Goal: Task Accomplishment & Management: Use online tool/utility

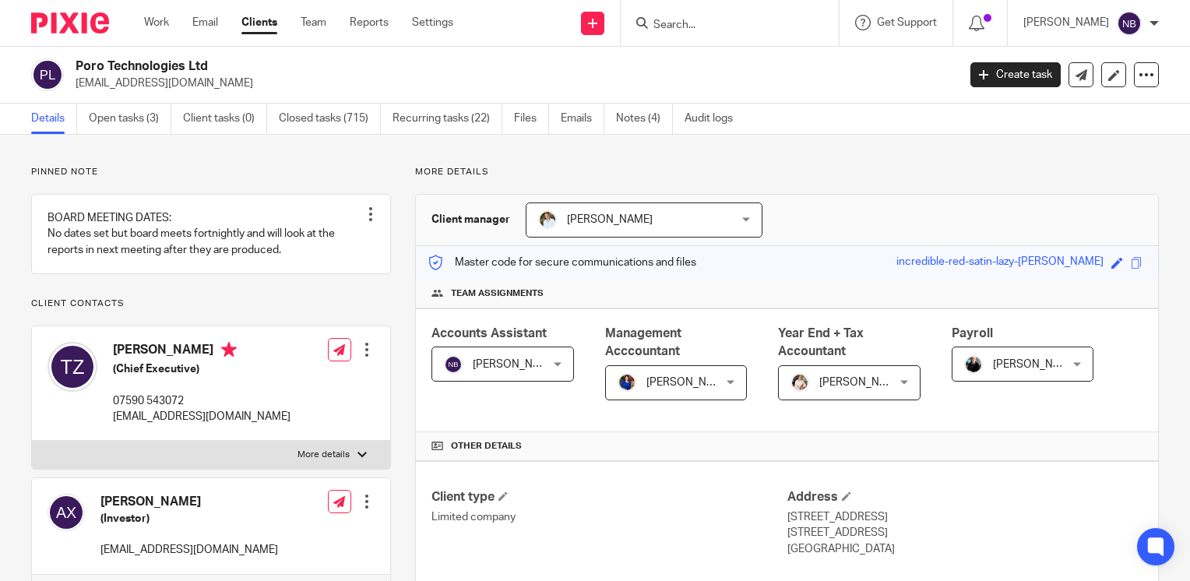
click at [707, 26] on input "Search" at bounding box center [722, 26] width 140 height 14
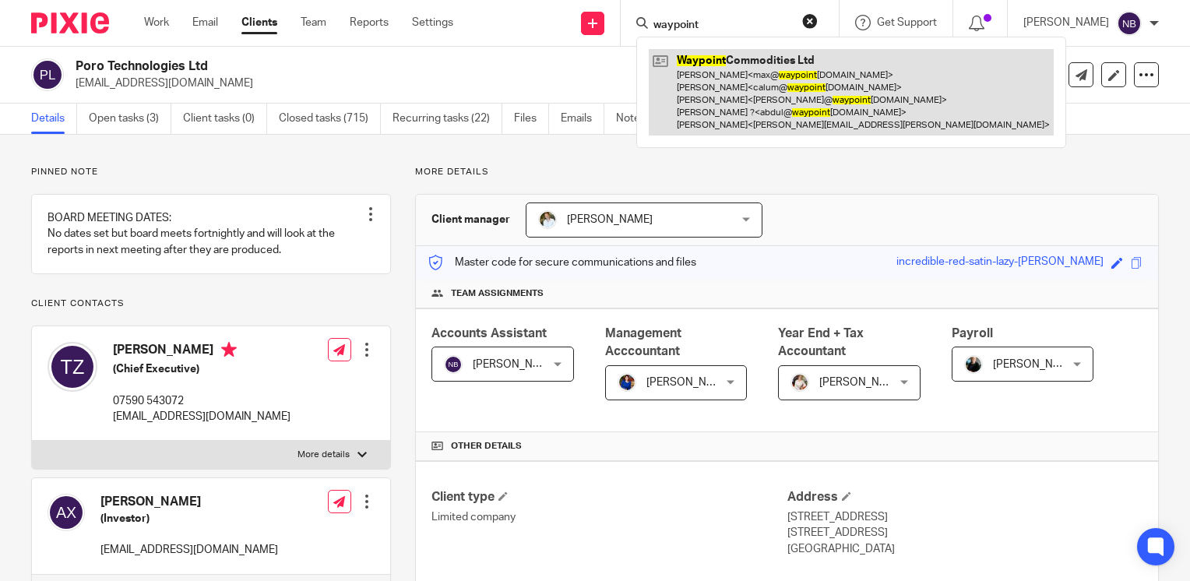
type input "waypoint"
click at [742, 81] on link at bounding box center [851, 92] width 405 height 86
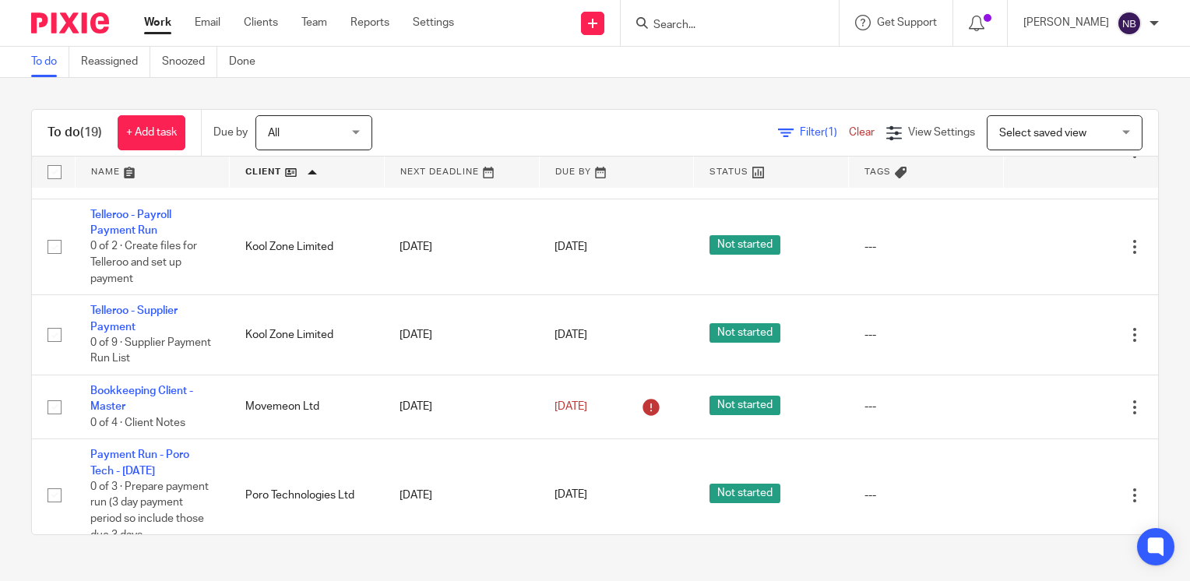
scroll to position [213, 0]
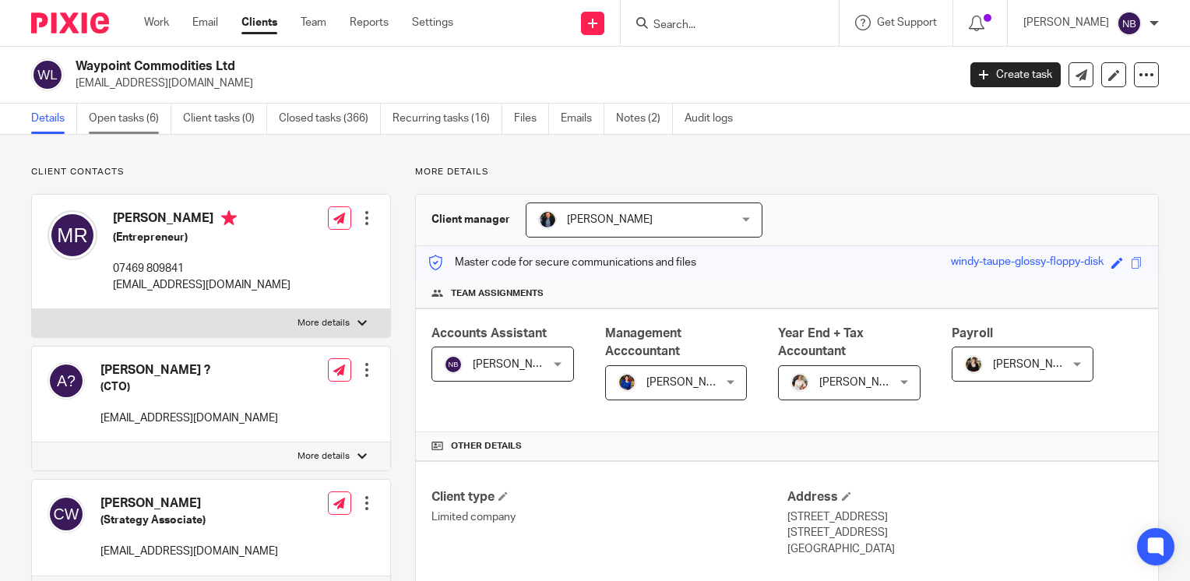
click at [153, 119] on link "Open tasks (6)" at bounding box center [130, 119] width 83 height 30
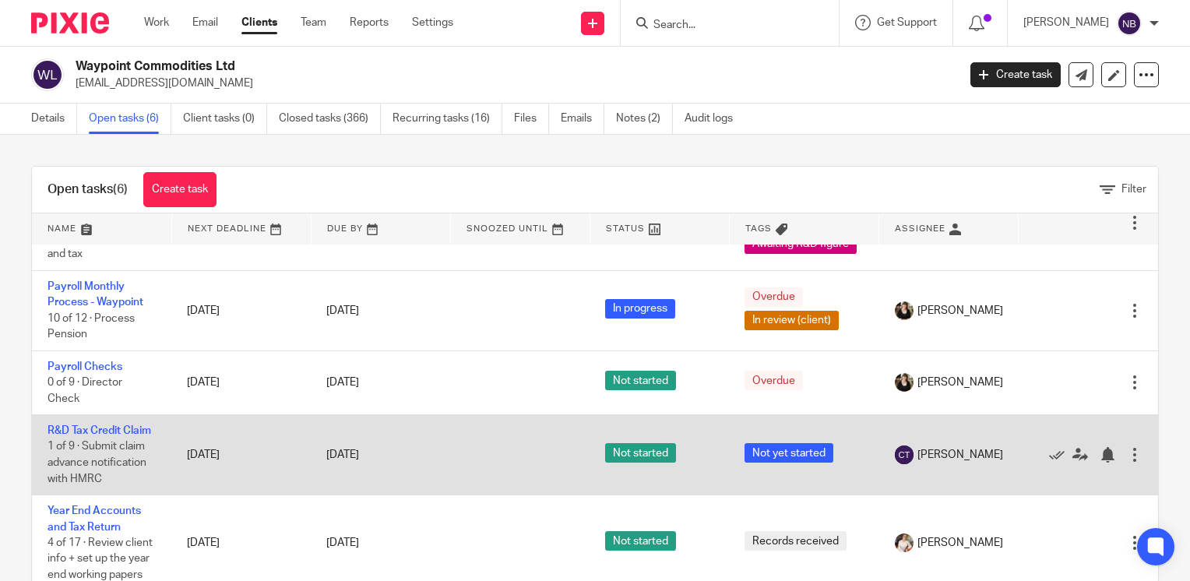
scroll to position [6, 0]
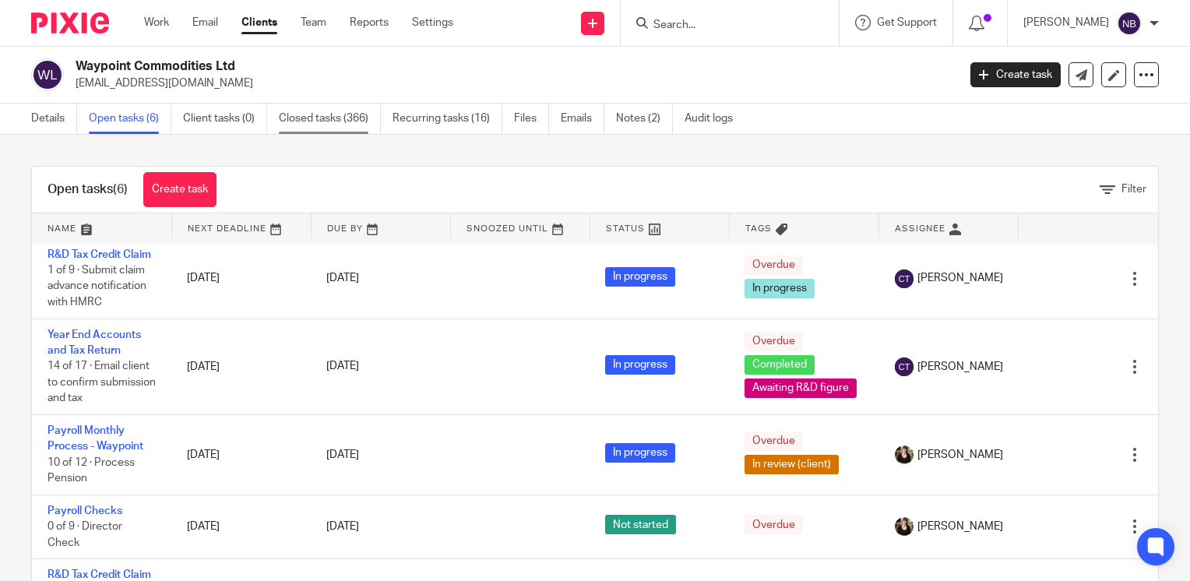
click at [308, 107] on link "Closed tasks (366)" at bounding box center [330, 119] width 102 height 30
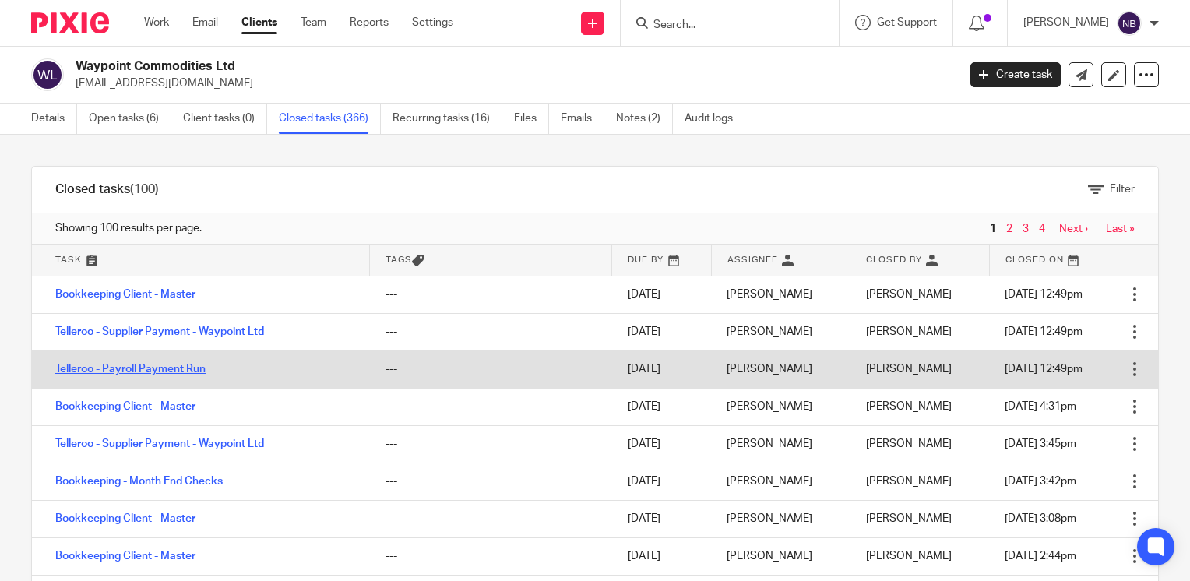
click at [157, 372] on link "Telleroo - Payroll Payment Run" at bounding box center [130, 369] width 150 height 11
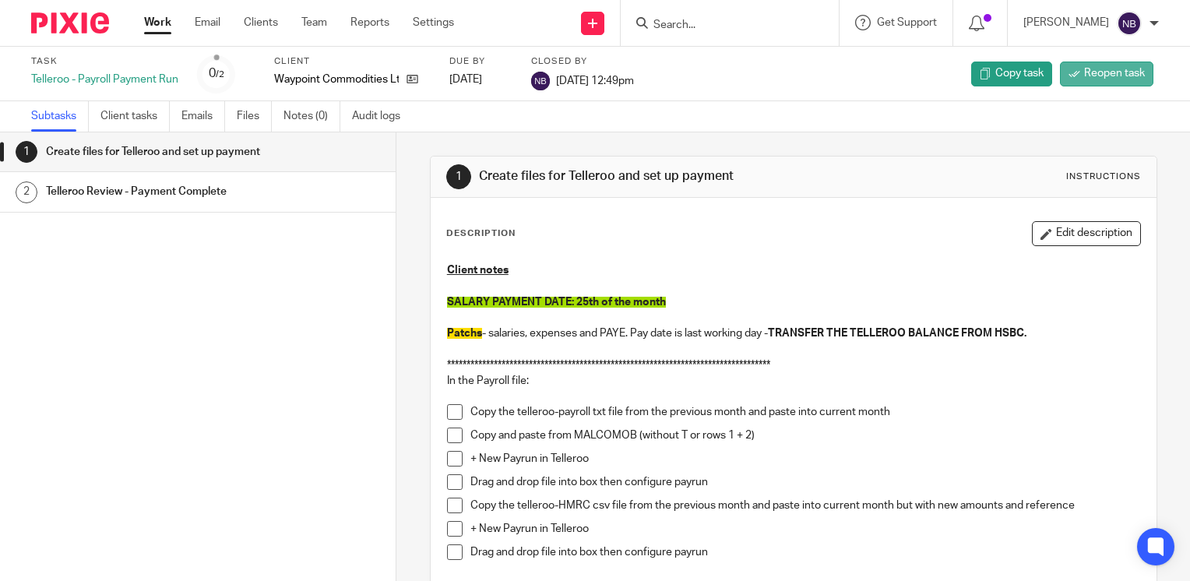
click at [1084, 73] on span "Reopen task" at bounding box center [1114, 73] width 61 height 16
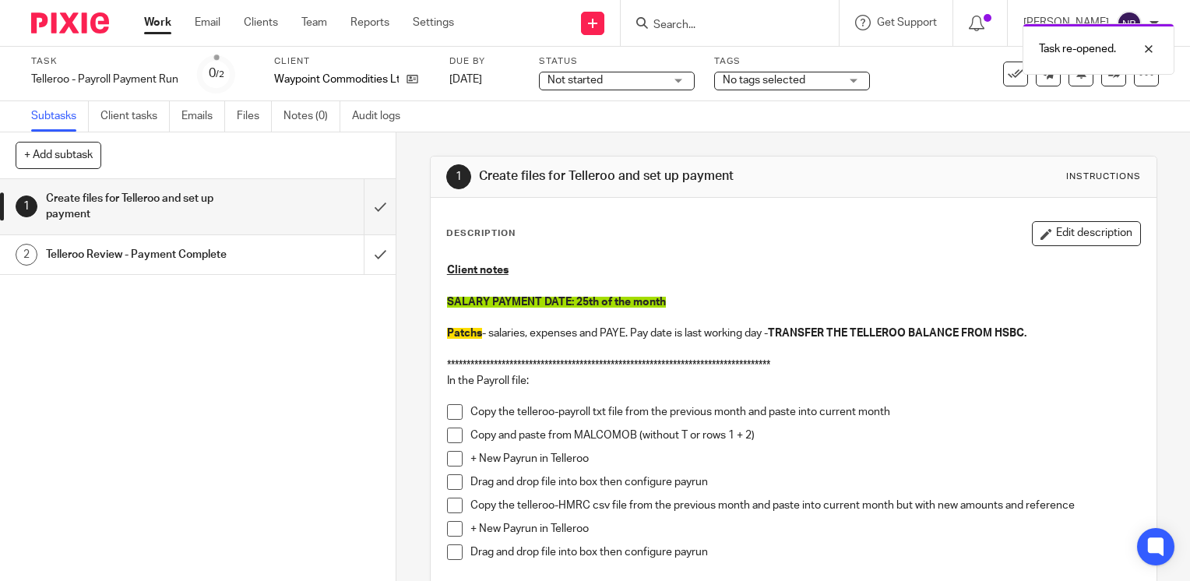
click at [161, 21] on link "Work" at bounding box center [157, 23] width 27 height 16
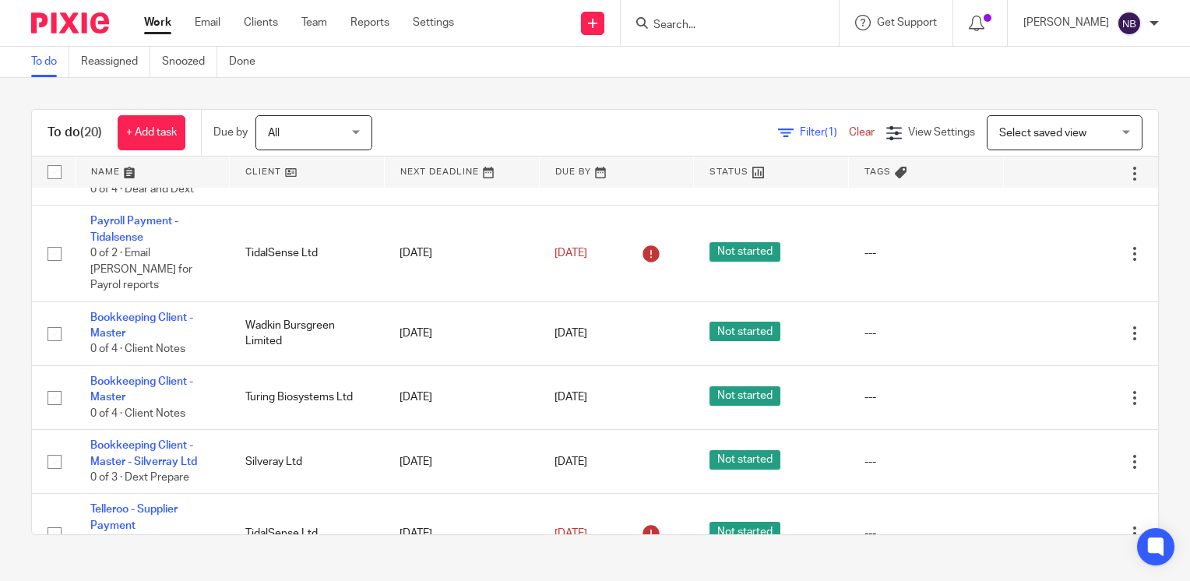
scroll to position [415, 0]
click at [244, 168] on link at bounding box center [307, 172] width 154 height 31
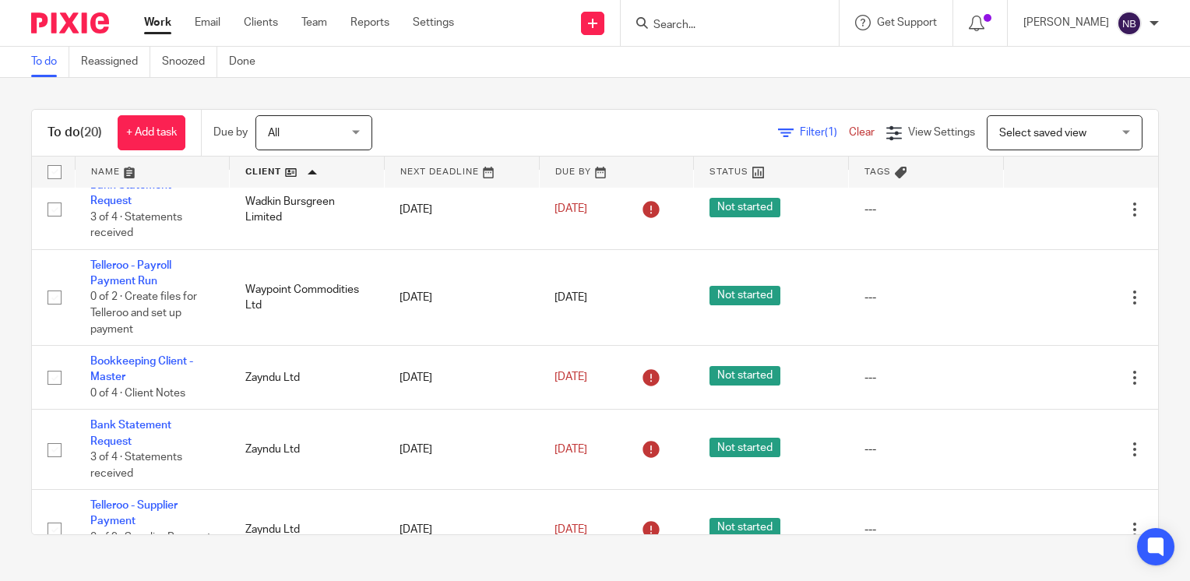
scroll to position [1168, 0]
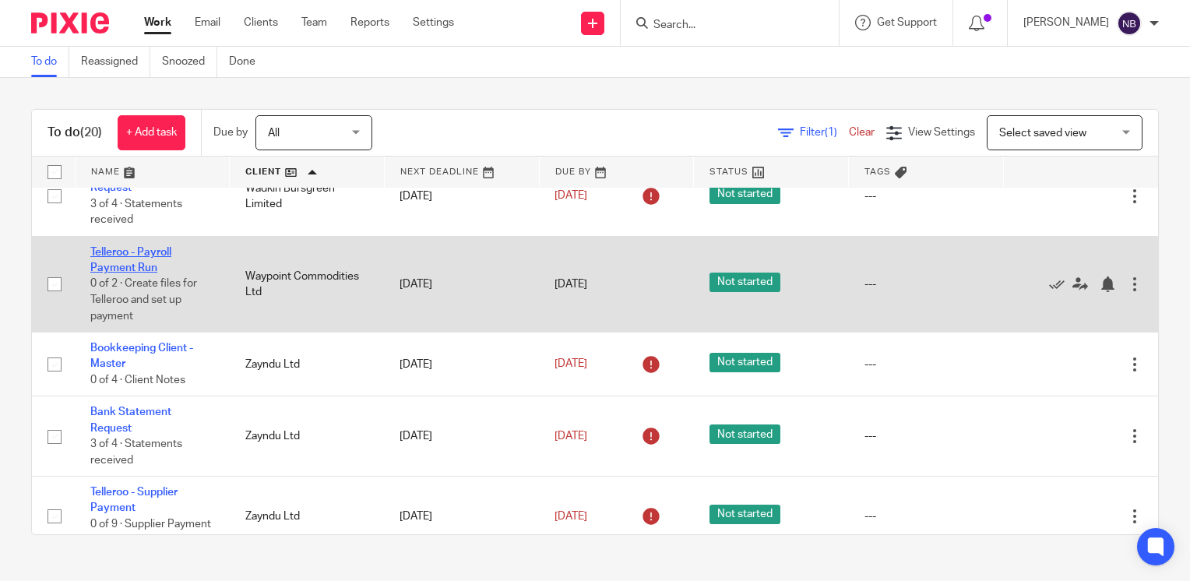
click at [118, 273] on link "Telleroo - Payroll Payment Run" at bounding box center [130, 260] width 81 height 26
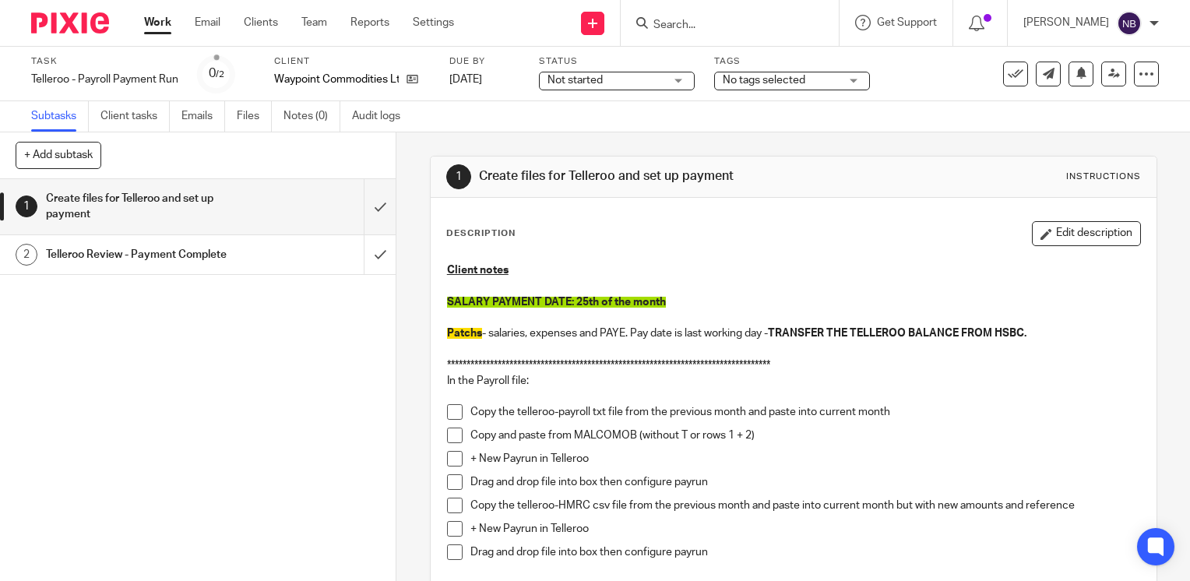
click at [447, 414] on span at bounding box center [455, 412] width 16 height 16
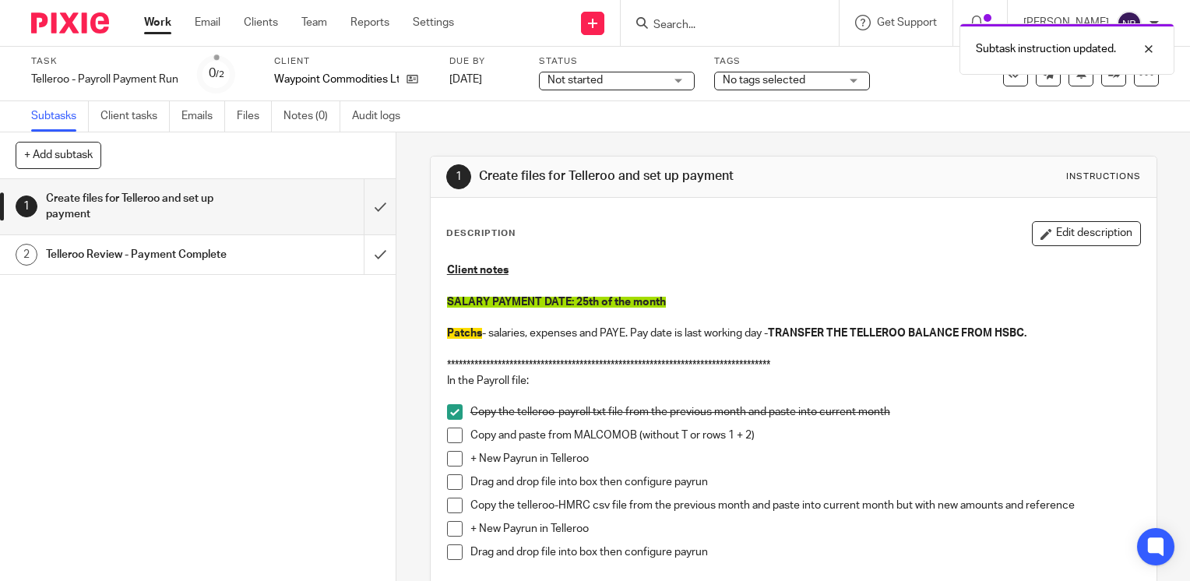
click at [448, 434] on span at bounding box center [455, 435] width 16 height 16
click at [448, 464] on span at bounding box center [455, 459] width 16 height 16
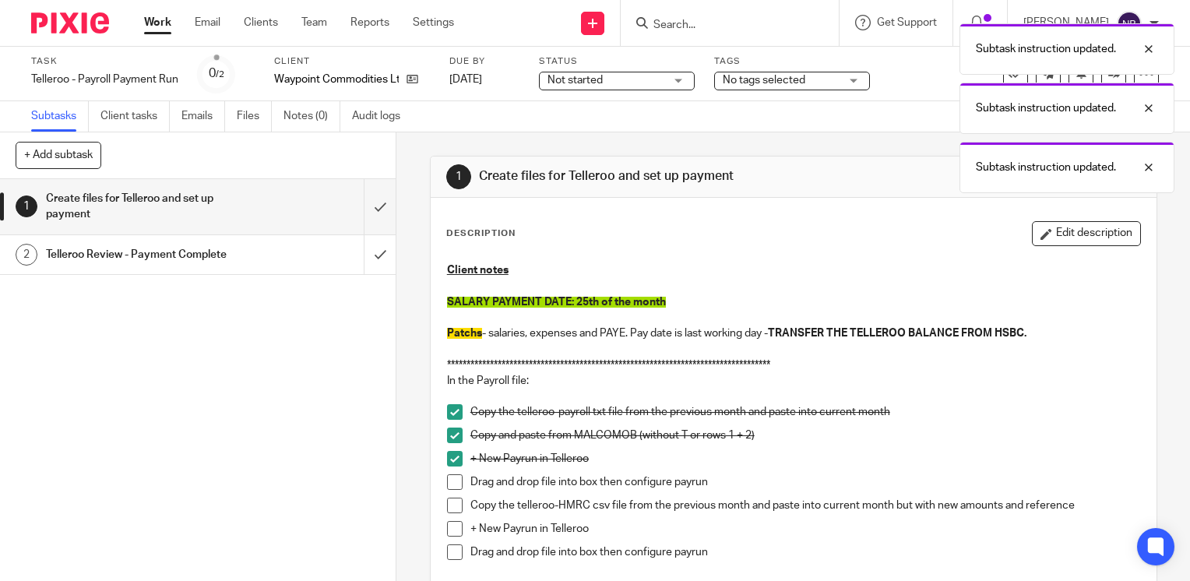
click at [447, 487] on span at bounding box center [455, 482] width 16 height 16
drag, startPoint x: 447, startPoint y: 504, endPoint x: 448, endPoint y: 514, distance: 10.2
click at [448, 505] on span at bounding box center [455, 506] width 16 height 16
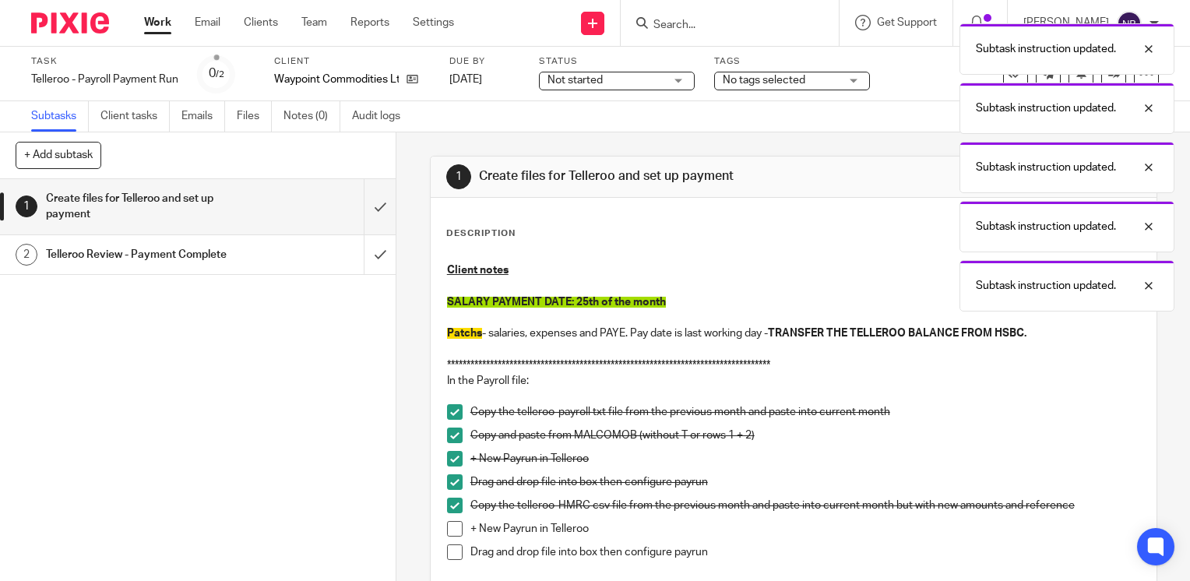
click at [448, 524] on span at bounding box center [455, 529] width 16 height 16
click at [452, 551] on span at bounding box center [455, 552] width 16 height 16
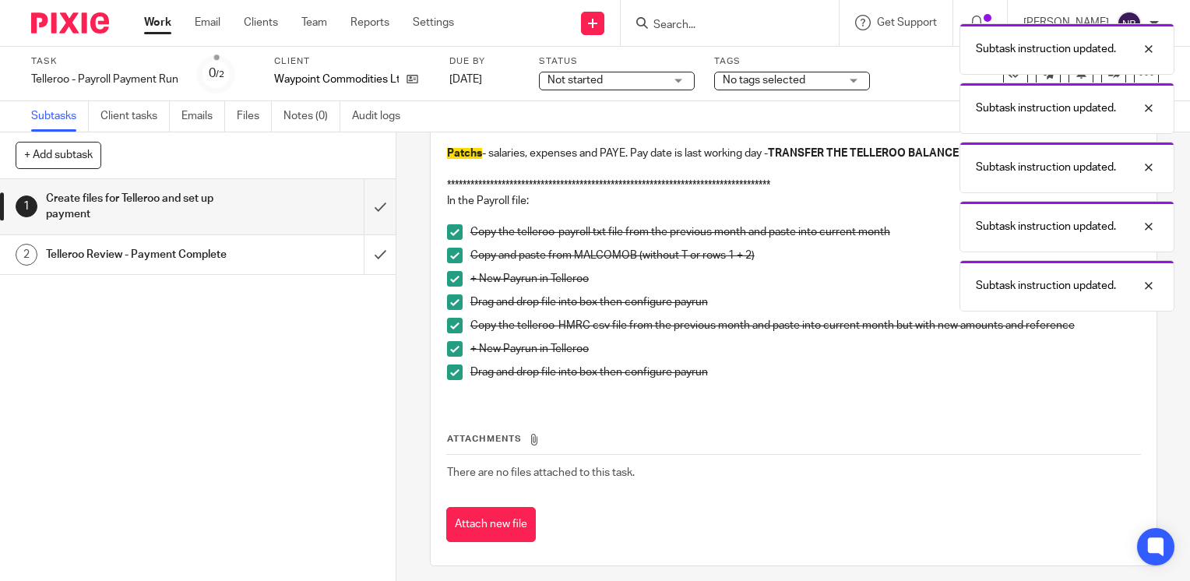
scroll to position [181, 0]
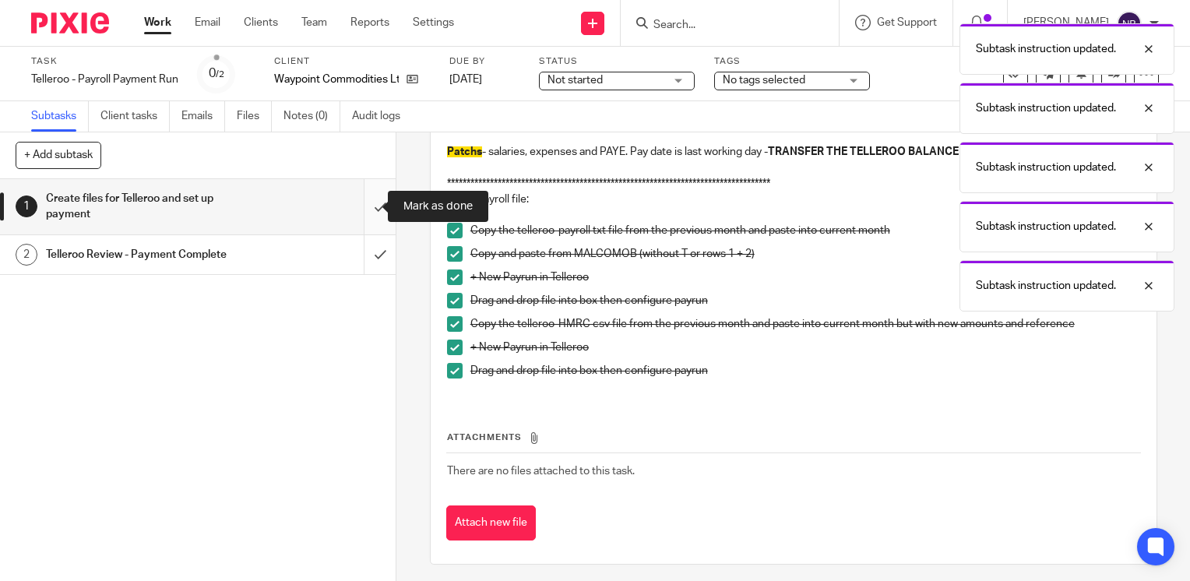
click at [371, 202] on input "submit" at bounding box center [198, 206] width 396 height 55
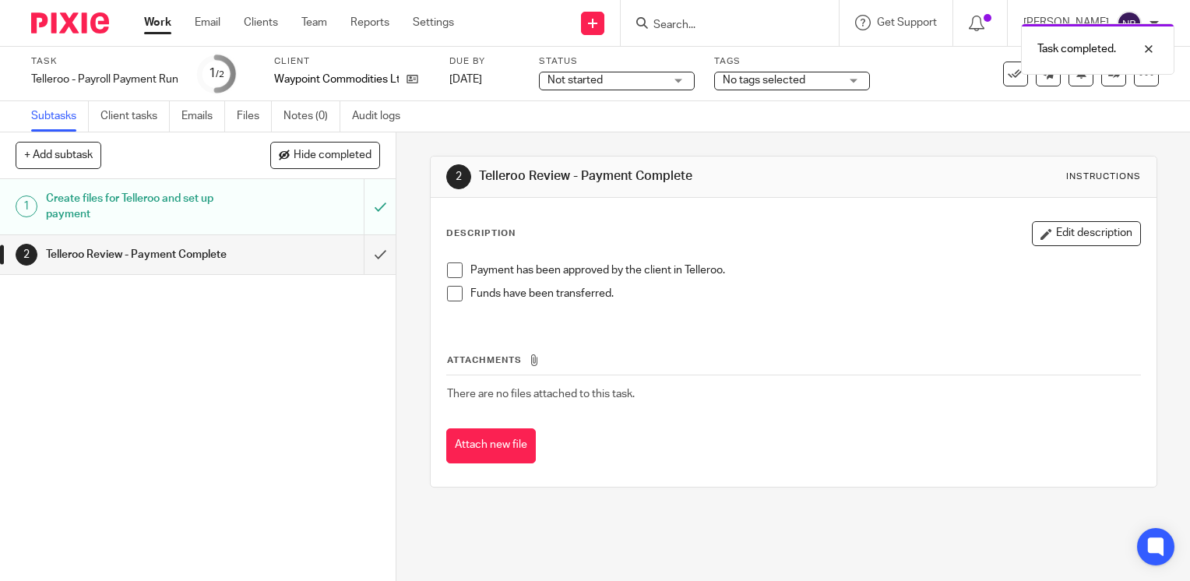
click at [447, 271] on span at bounding box center [455, 270] width 16 height 16
click at [448, 293] on span at bounding box center [455, 294] width 16 height 16
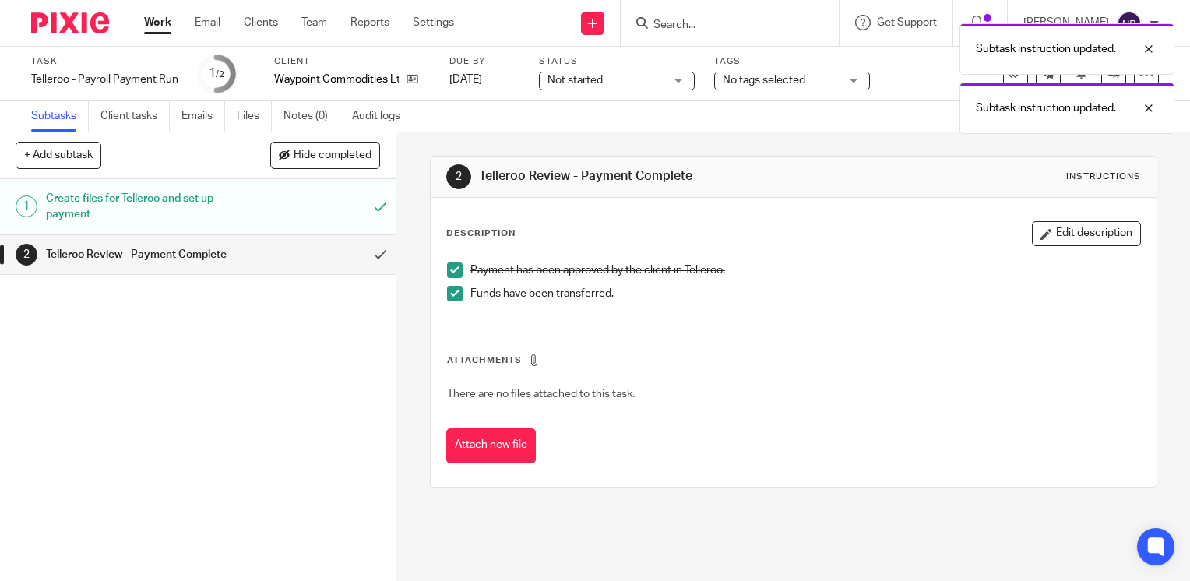
click at [448, 294] on span at bounding box center [455, 294] width 16 height 16
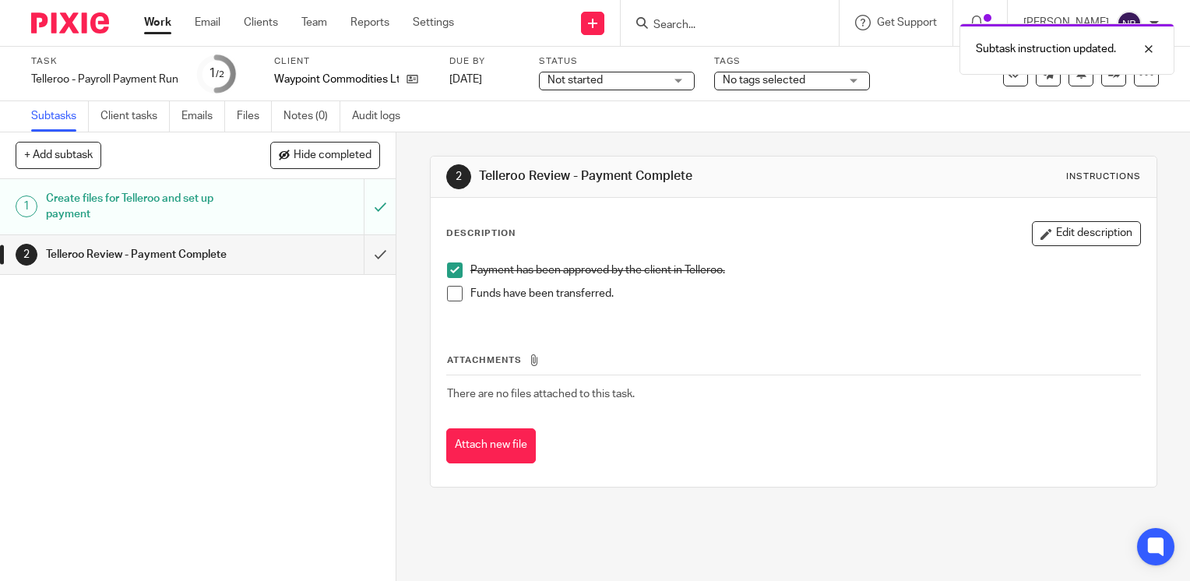
click at [454, 276] on span at bounding box center [455, 270] width 16 height 16
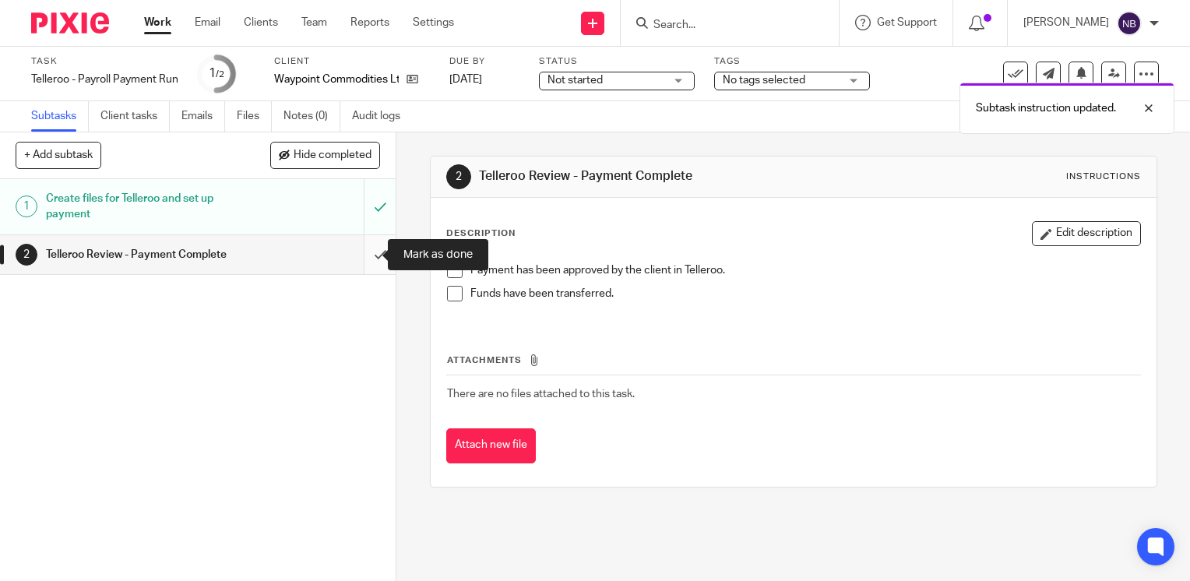
click at [365, 253] on input "submit" at bounding box center [198, 254] width 396 height 39
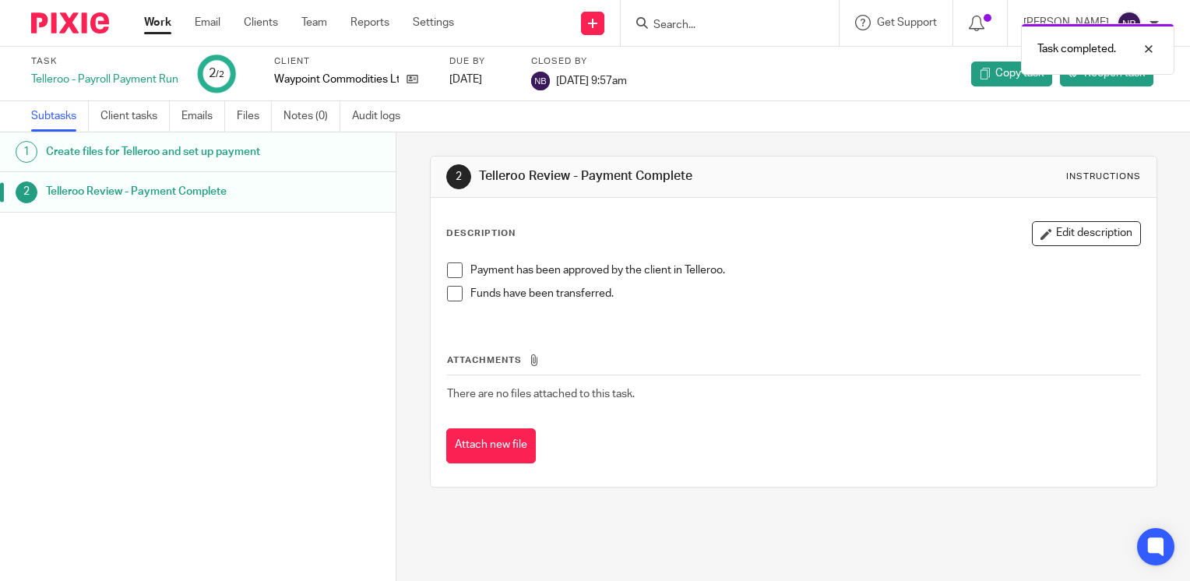
click at [157, 20] on link "Work" at bounding box center [157, 23] width 27 height 16
